Goal: Find specific page/section: Find specific page/section

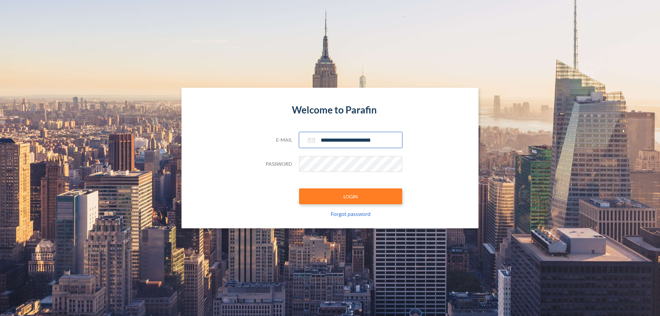
type input "**********"
click at [350, 196] on button "LOGIN" at bounding box center [350, 196] width 103 height 16
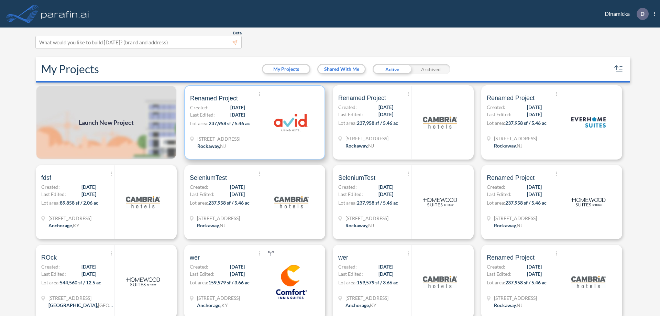
scroll to position [2, 0]
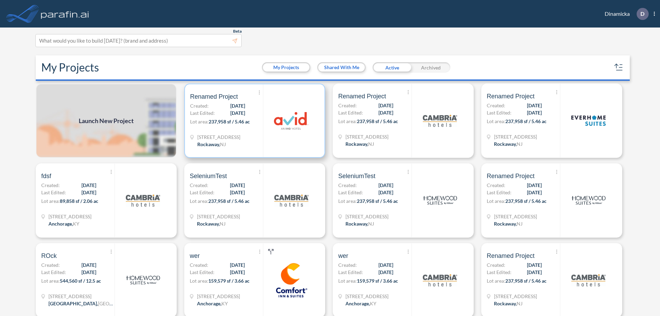
click at [253, 121] on p "Lot area: 237,958 sf / 5.46 ac" at bounding box center [226, 123] width 73 height 10
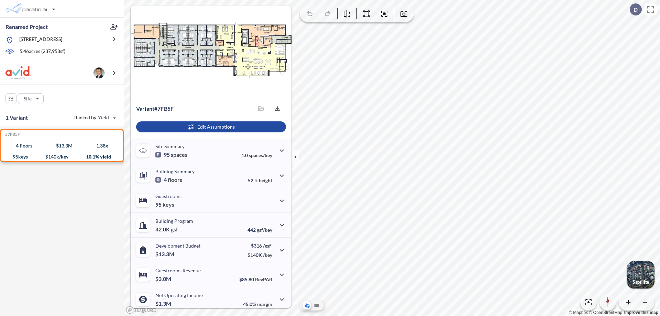
scroll to position [29, 0]
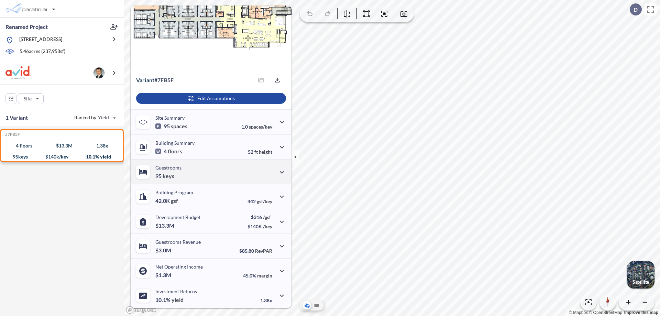
click at [210, 171] on div "Guestrooms 95 keys" at bounding box center [211, 171] width 161 height 25
